Goal: Transaction & Acquisition: Purchase product/service

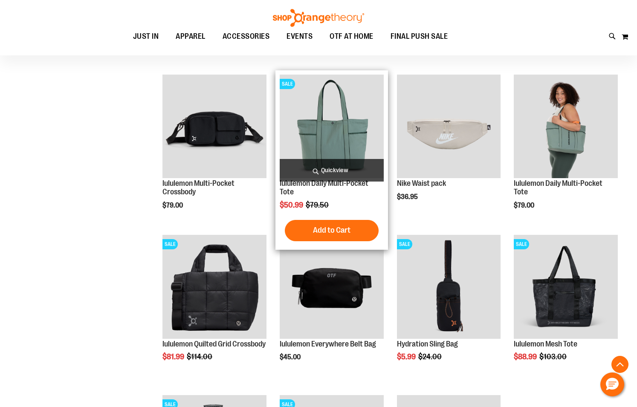
scroll to position [166, 0]
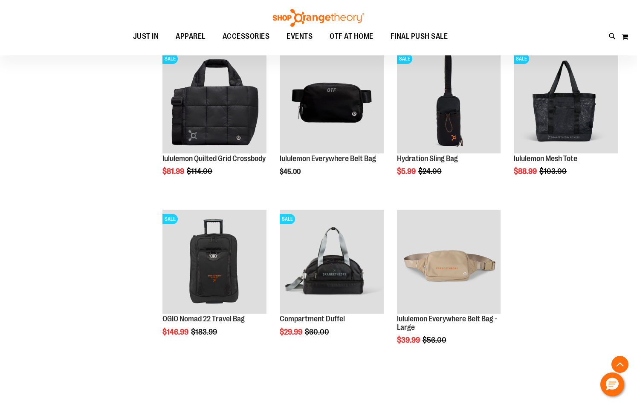
scroll to position [352, 0]
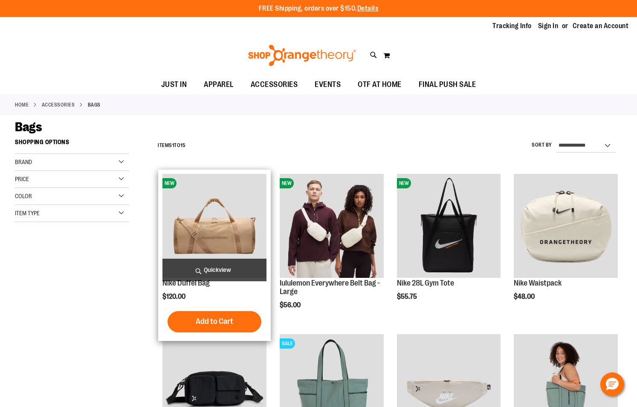
click at [246, 234] on img "product" at bounding box center [214, 226] width 104 height 104
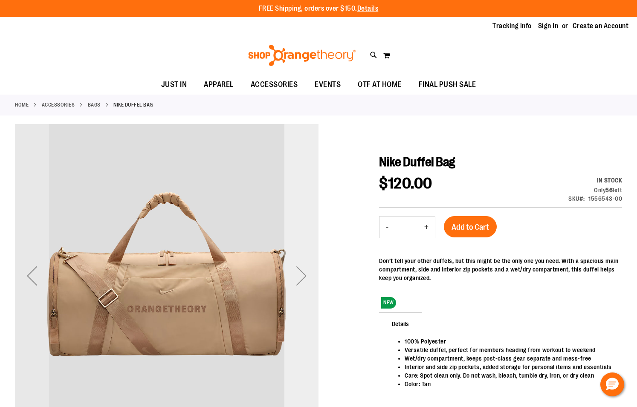
click at [311, 274] on div "Next" at bounding box center [301, 276] width 34 height 34
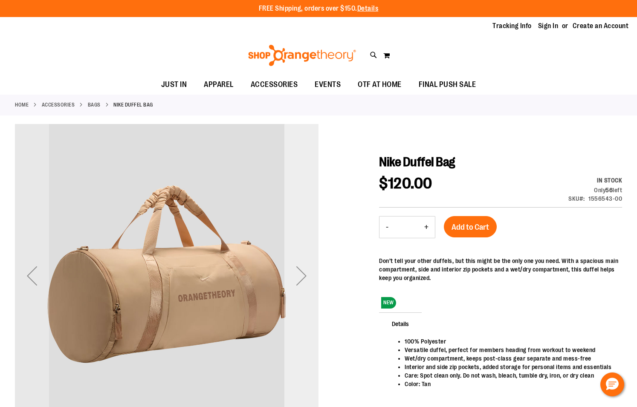
click at [311, 274] on div "Next" at bounding box center [301, 276] width 34 height 34
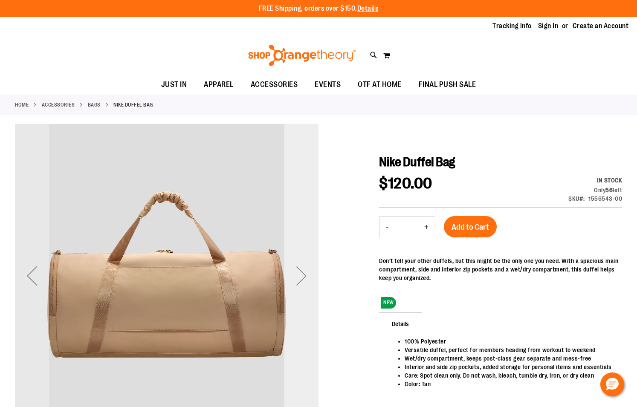
click at [311, 274] on div "Next" at bounding box center [301, 276] width 34 height 34
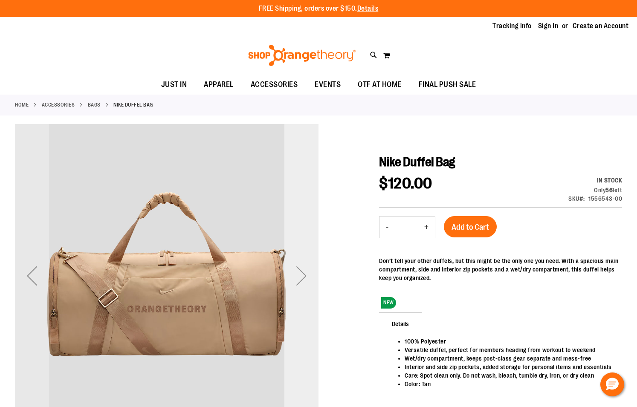
click at [311, 274] on div "Next" at bounding box center [301, 276] width 34 height 34
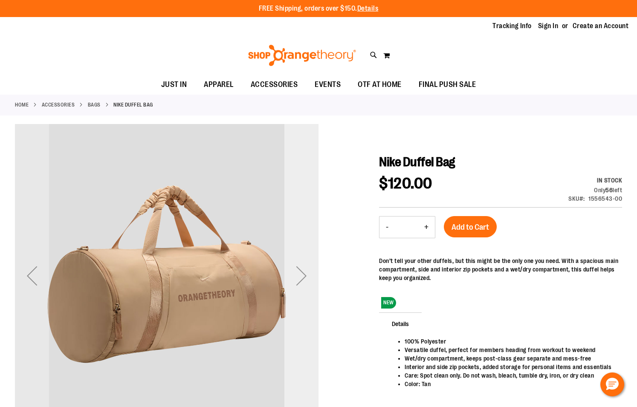
click at [311, 274] on div "Next" at bounding box center [301, 276] width 34 height 34
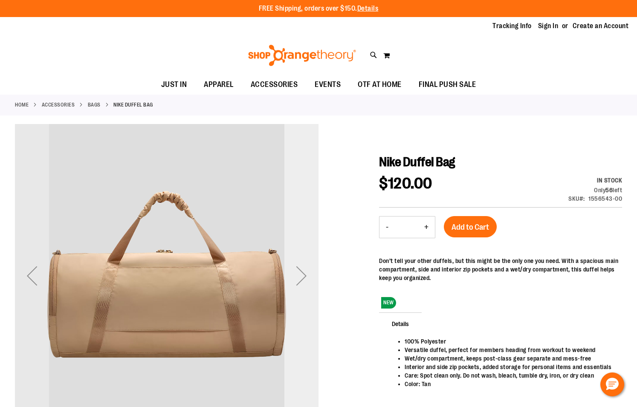
click at [311, 274] on div "Next" at bounding box center [301, 276] width 34 height 34
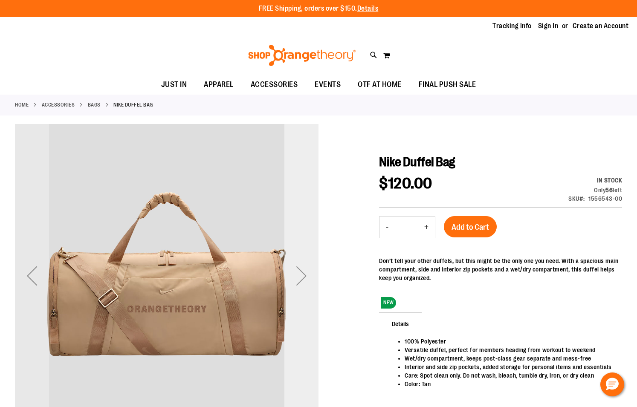
click at [311, 274] on div "Next" at bounding box center [301, 276] width 34 height 34
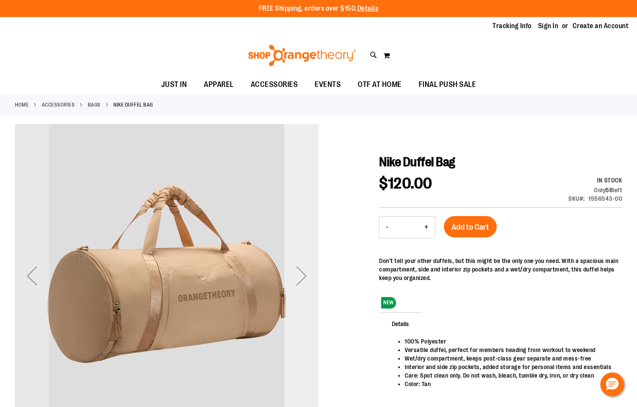
click at [311, 274] on div "Next" at bounding box center [301, 276] width 34 height 34
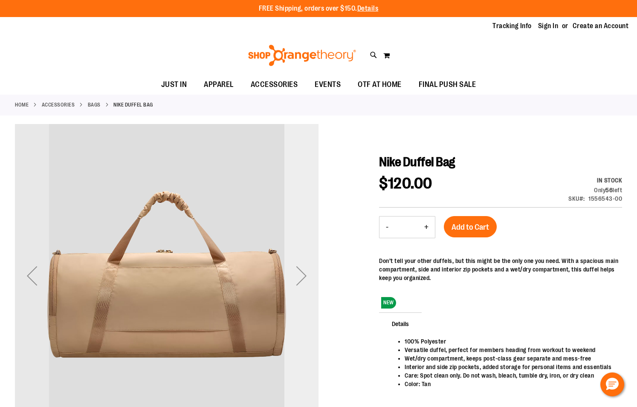
click at [311, 274] on div "Next" at bounding box center [301, 276] width 34 height 34
